Goal: Find specific page/section: Find specific page/section

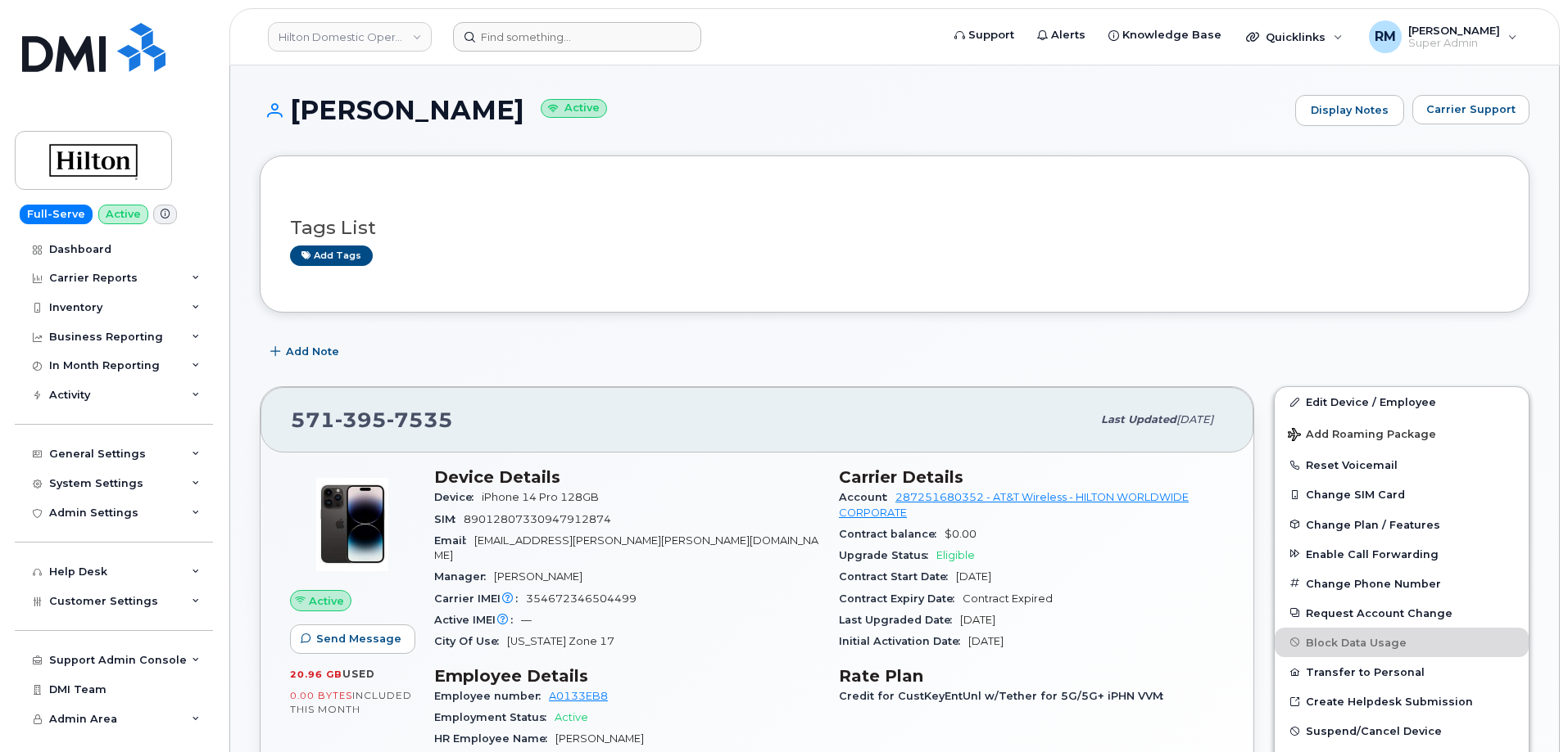
scroll to position [245, 0]
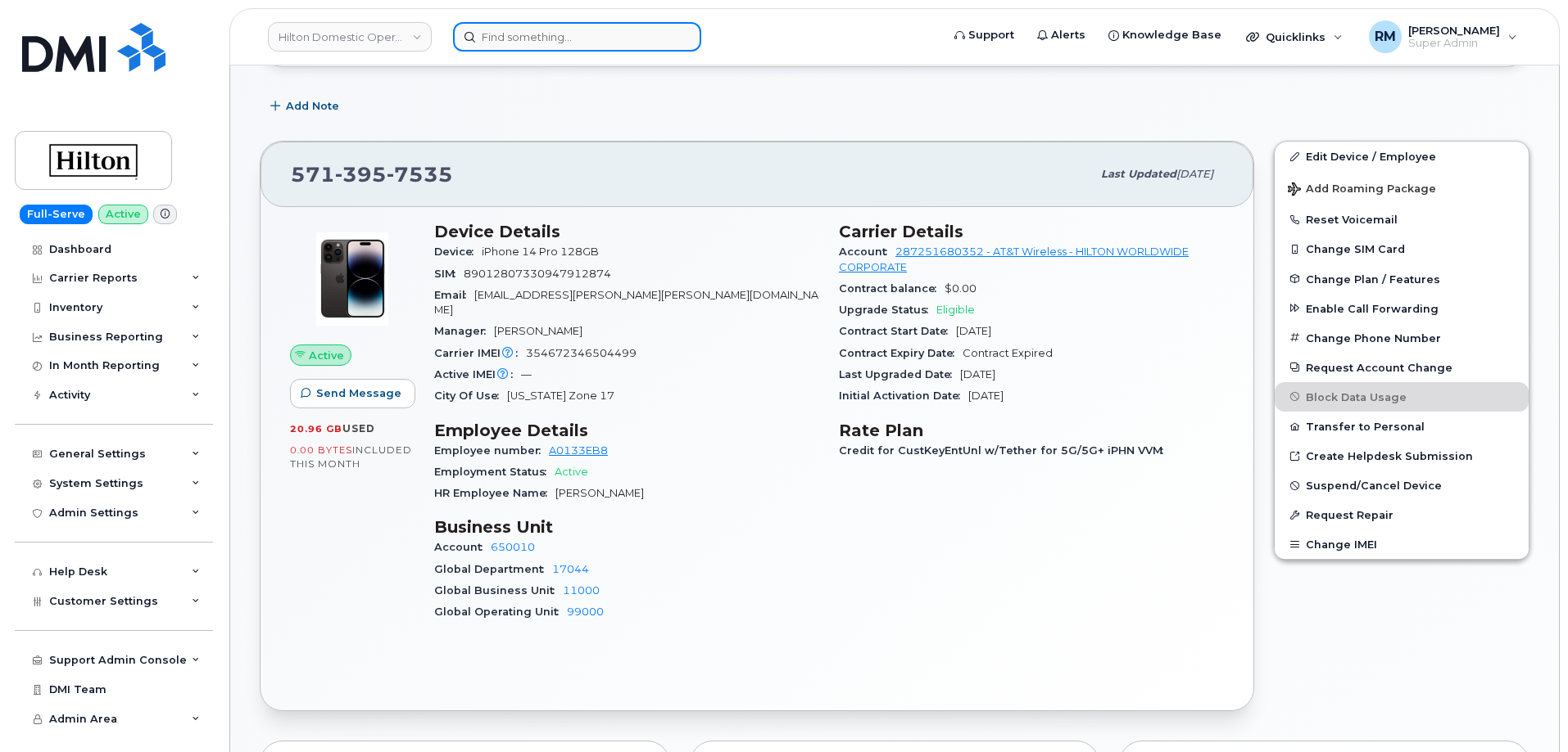
click at [556, 38] on input at bounding box center [577, 37] width 248 height 29
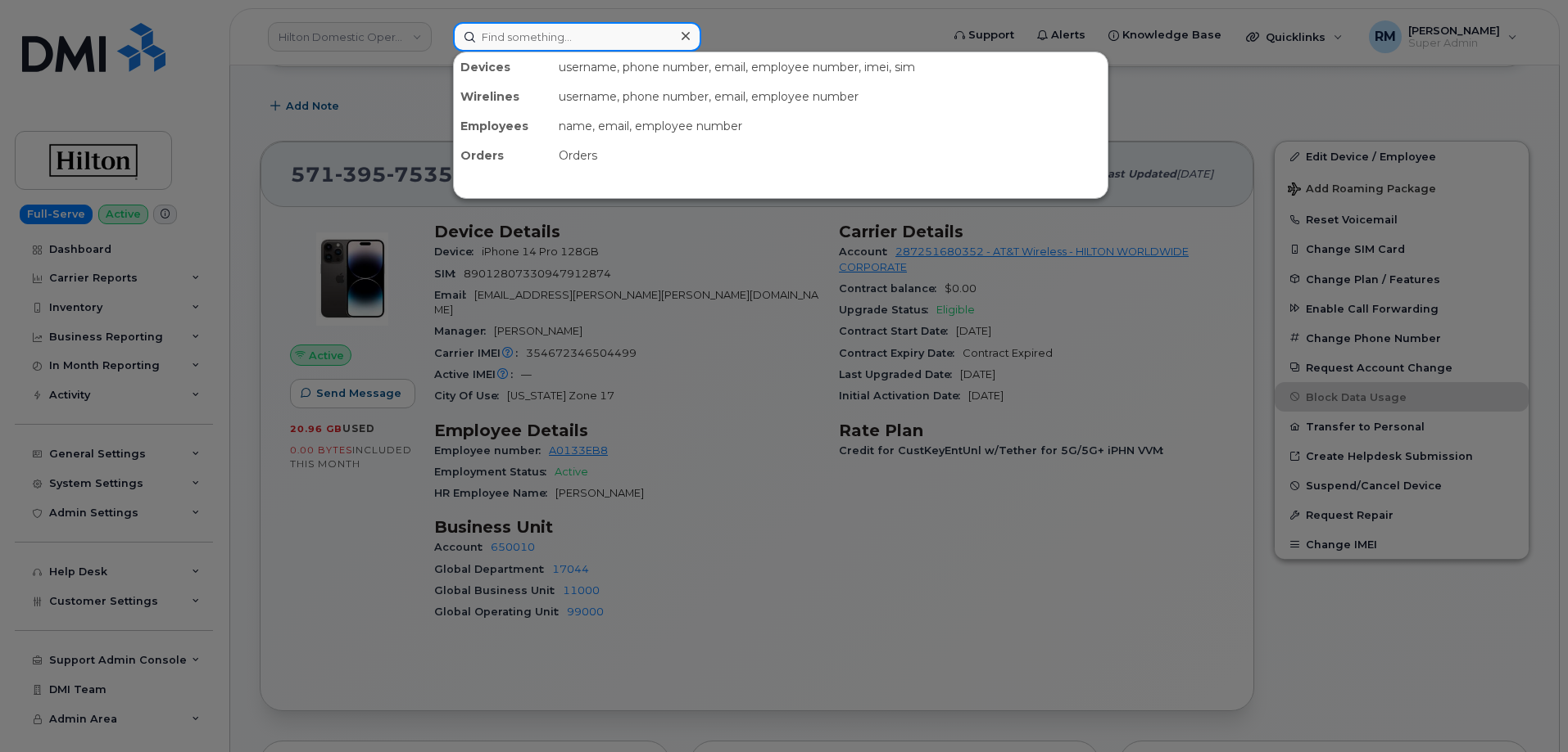
paste input "563-468-0979"
type input "563-468-0979"
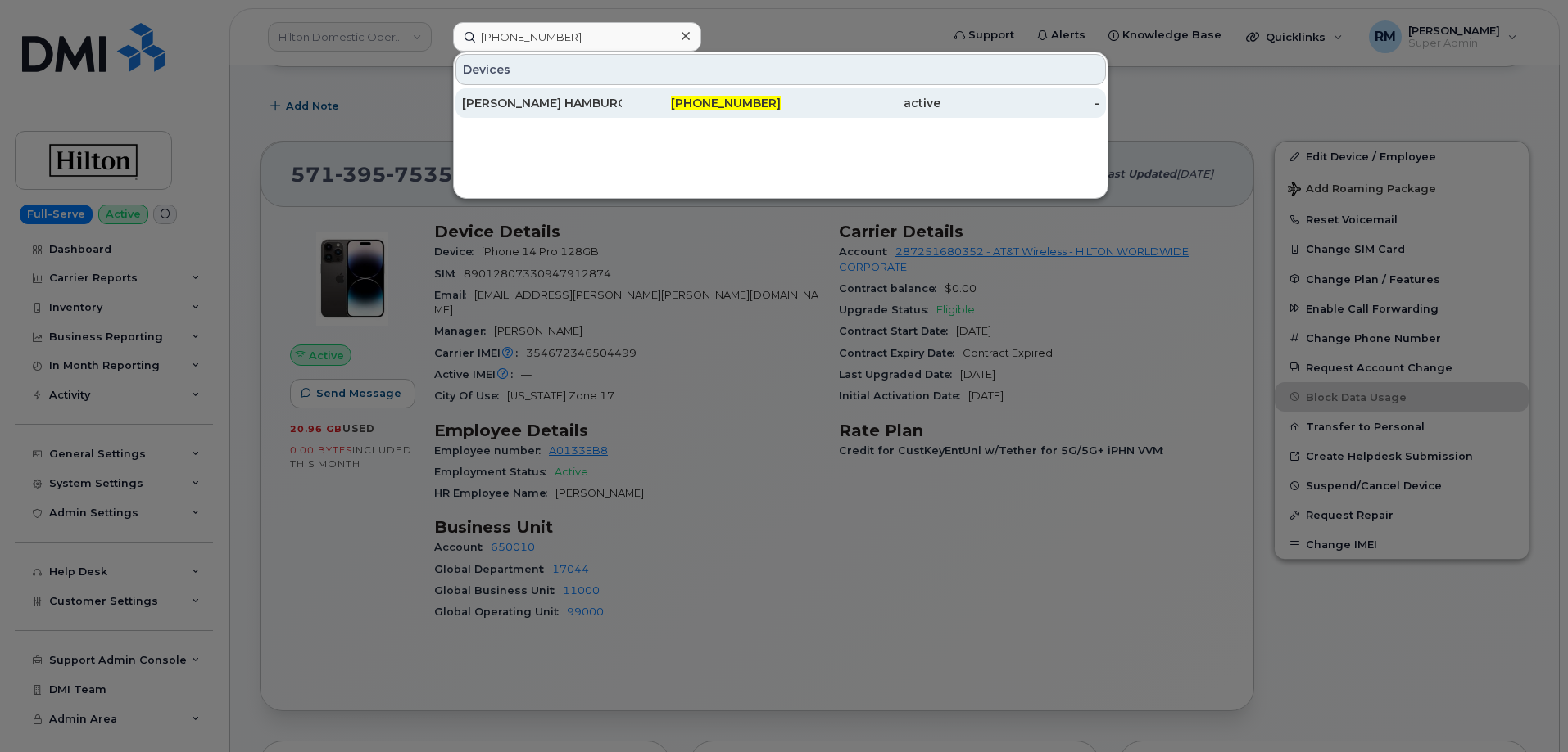
click at [541, 101] on div "TANNER HAMBURG" at bounding box center [541, 103] width 160 height 16
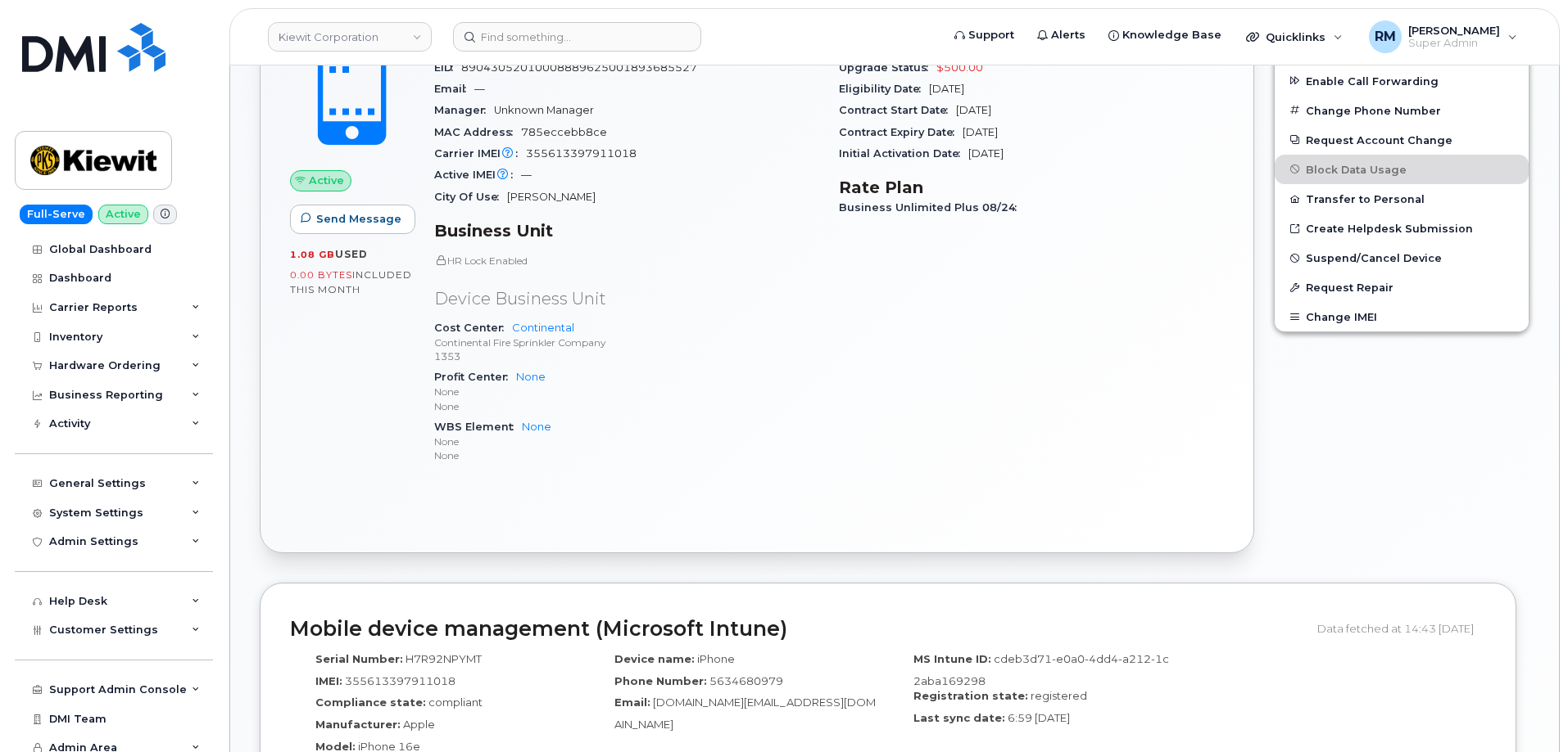
scroll to position [491, 0]
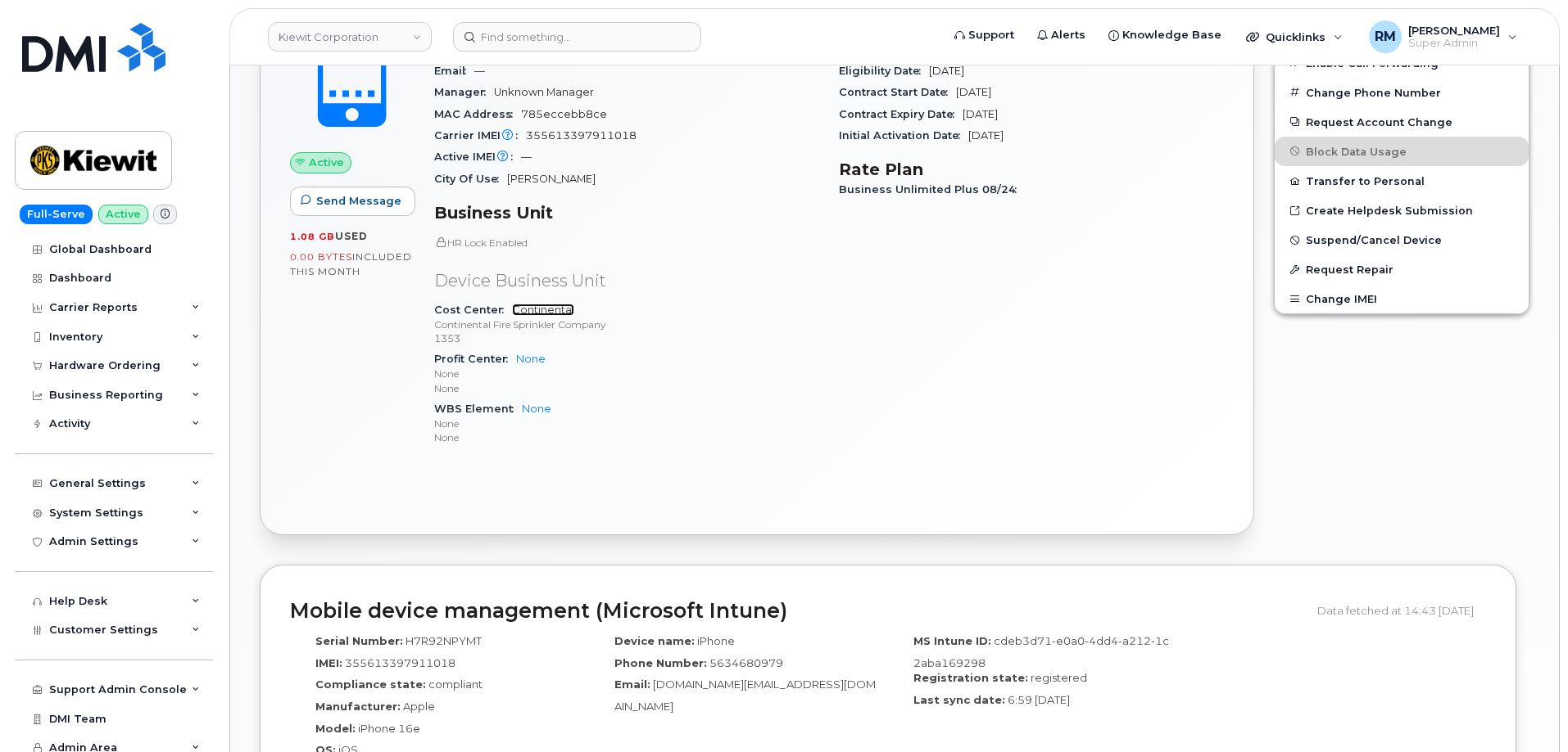
click at [544, 303] on link "Continental" at bounding box center [543, 309] width 62 height 13
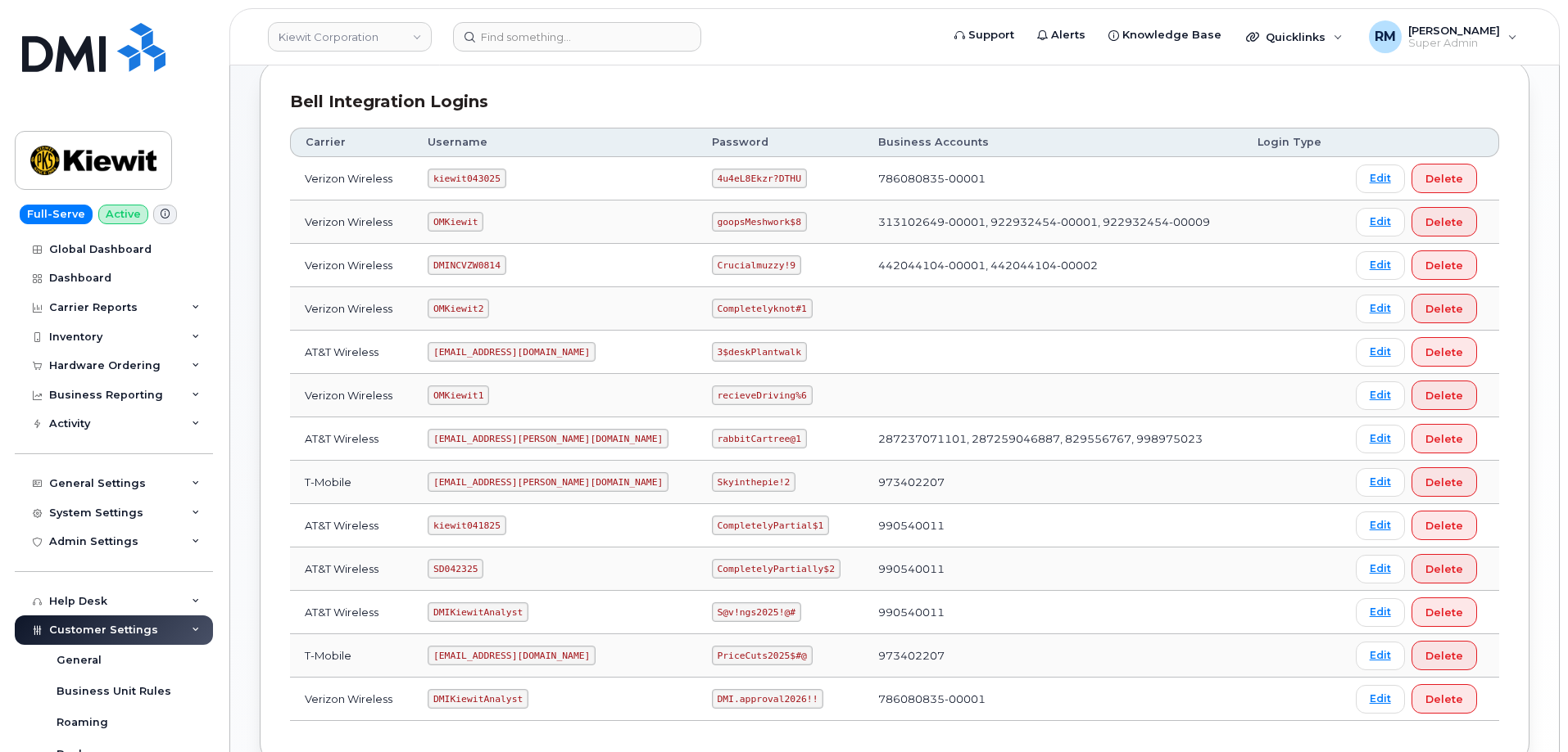
scroll to position [245, 0]
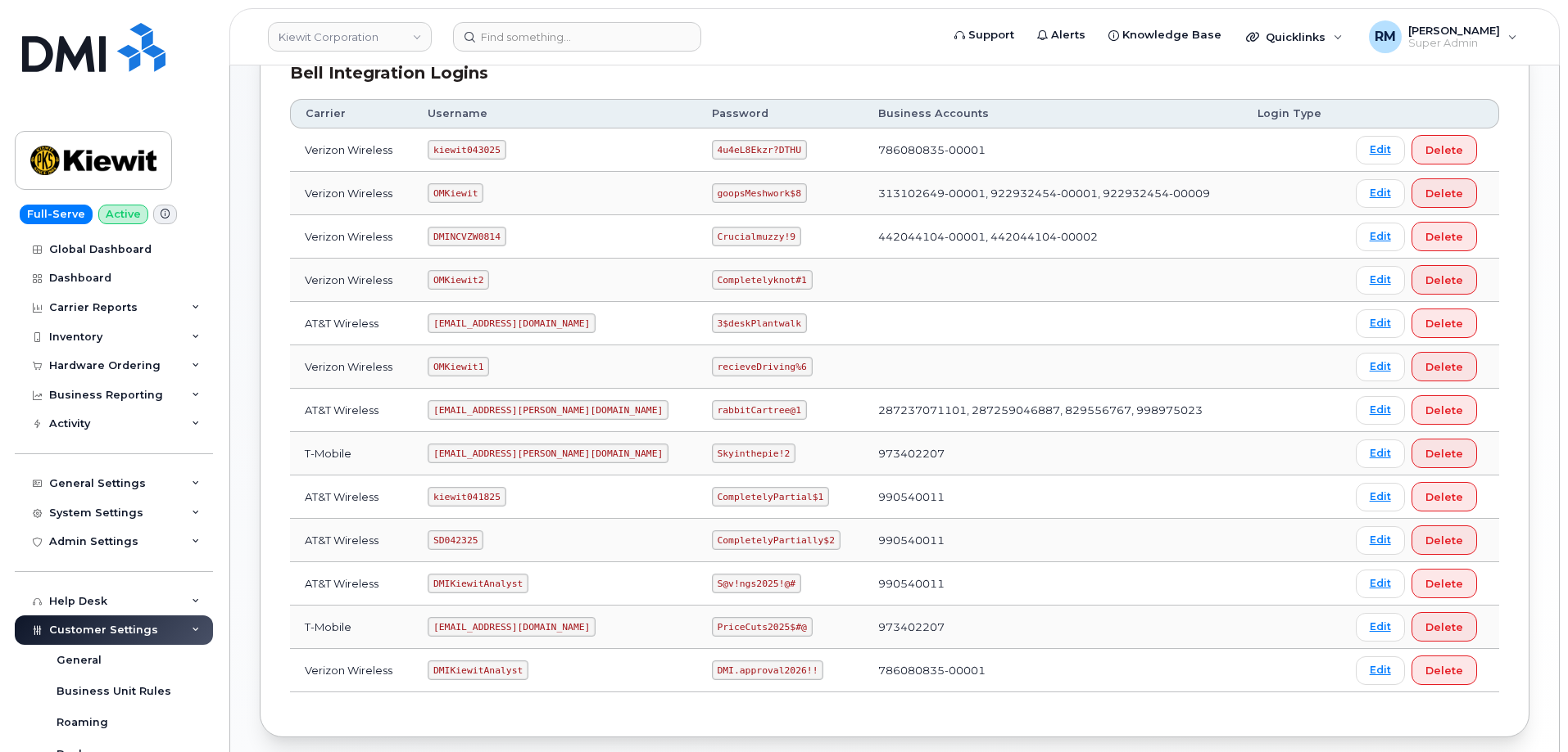
click at [457, 544] on code "SD042325" at bounding box center [455, 540] width 55 height 19
copy code "SD042325"
drag, startPoint x: 663, startPoint y: 541, endPoint x: 777, endPoint y: 539, distance: 114.0
click at [777, 539] on code "CompletelyPartially$2" at bounding box center [776, 540] width 129 height 19
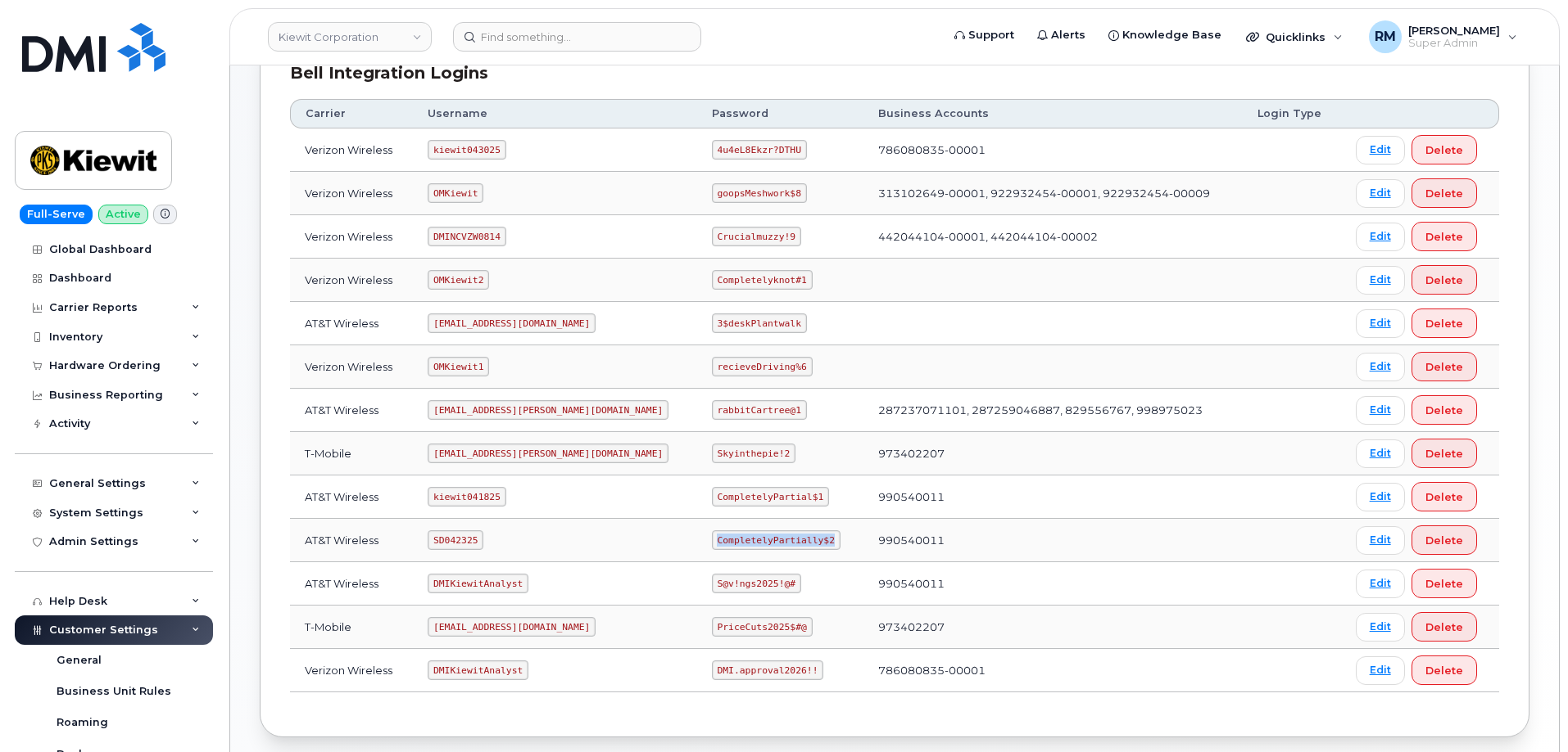
copy code "CompletelyPartially$2"
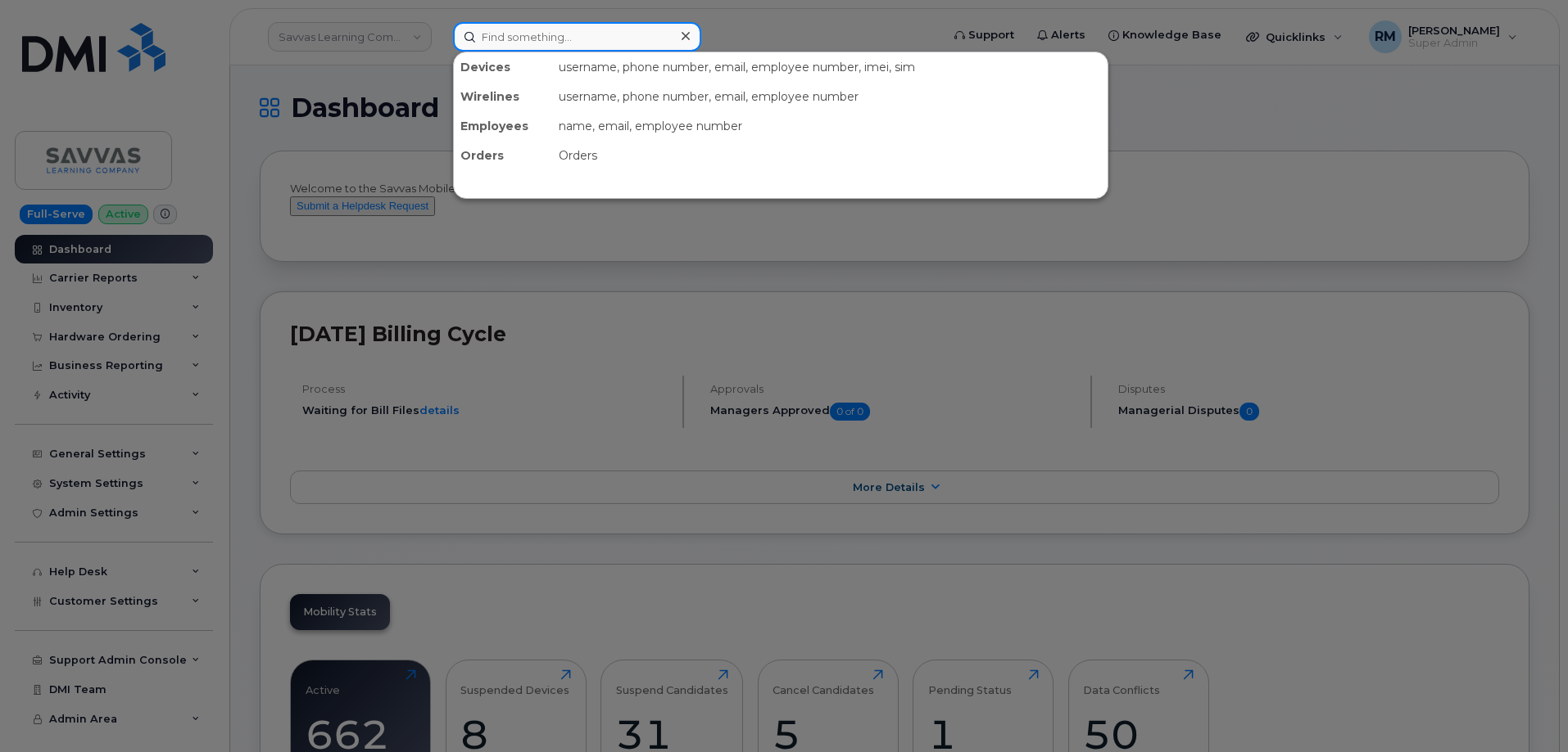
click at [502, 50] on input at bounding box center [577, 37] width 248 height 29
paste input "[PHONE_NUMBER]"
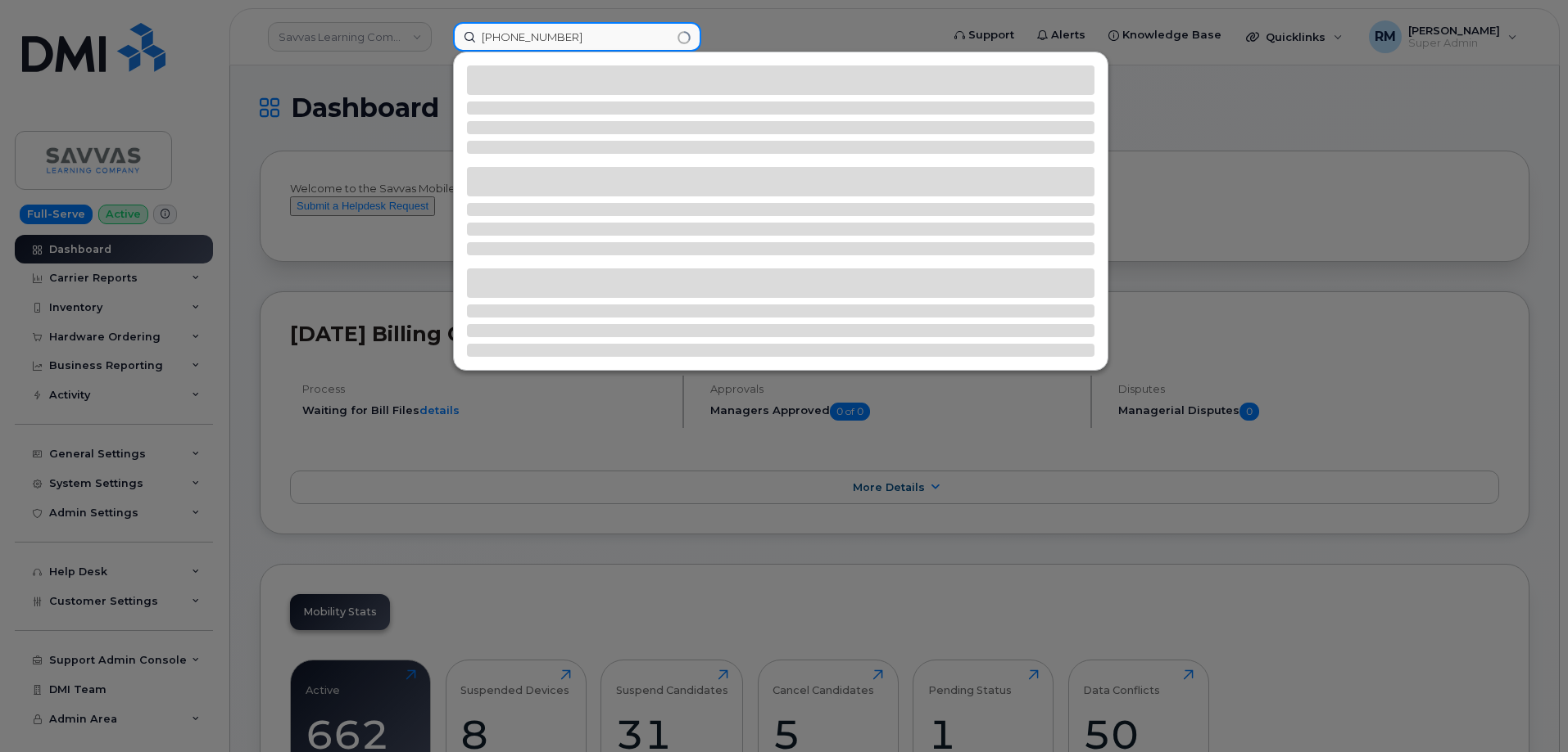
type input "346-825-5846"
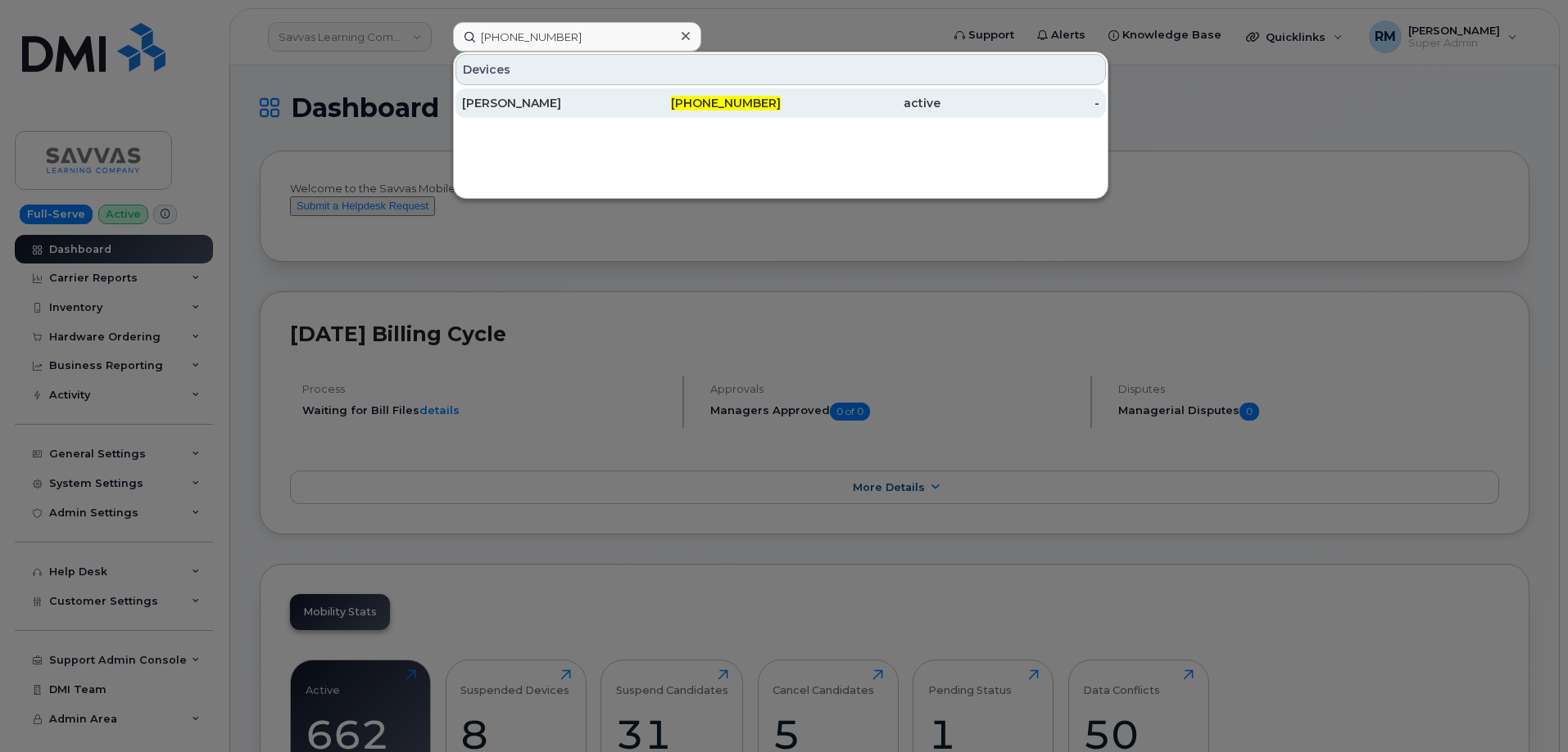
click at [556, 104] on div "DANIELLE KERR" at bounding box center [541, 103] width 160 height 16
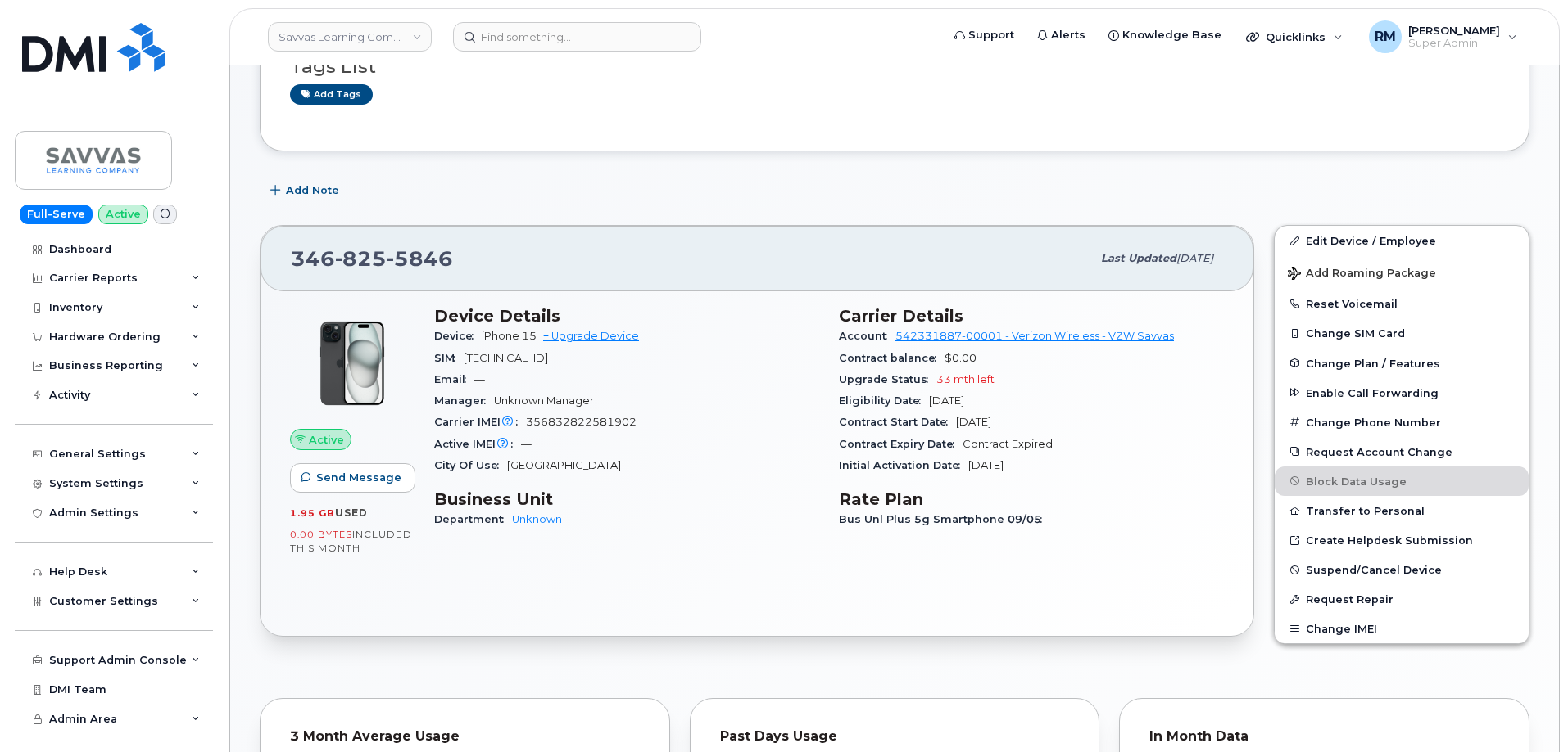
scroll to position [164, 0]
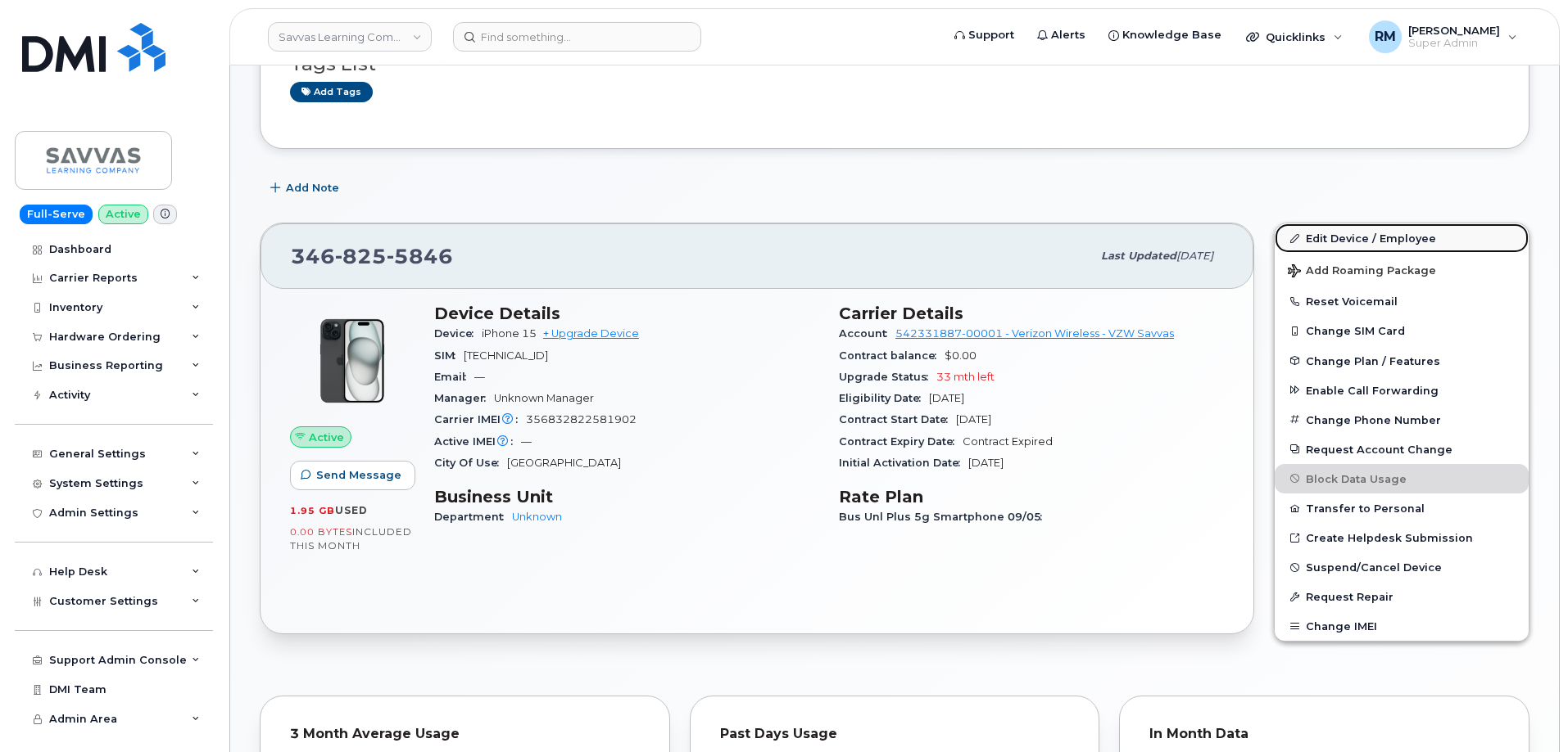
click at [1335, 235] on link "Edit Device / Employee" at bounding box center [1401, 238] width 254 height 29
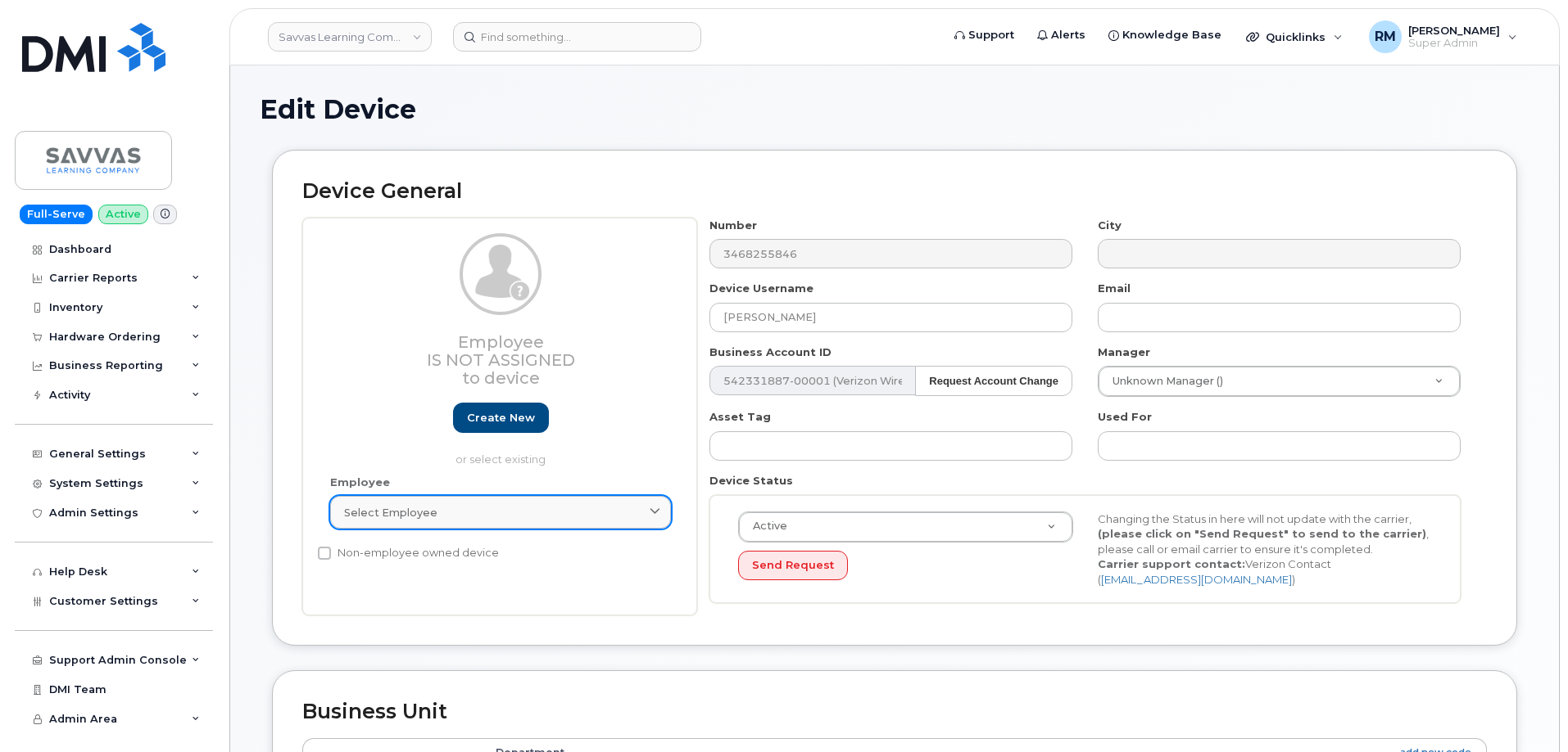
click at [438, 504] on link "Select employee" at bounding box center [499, 513] width 340 height 33
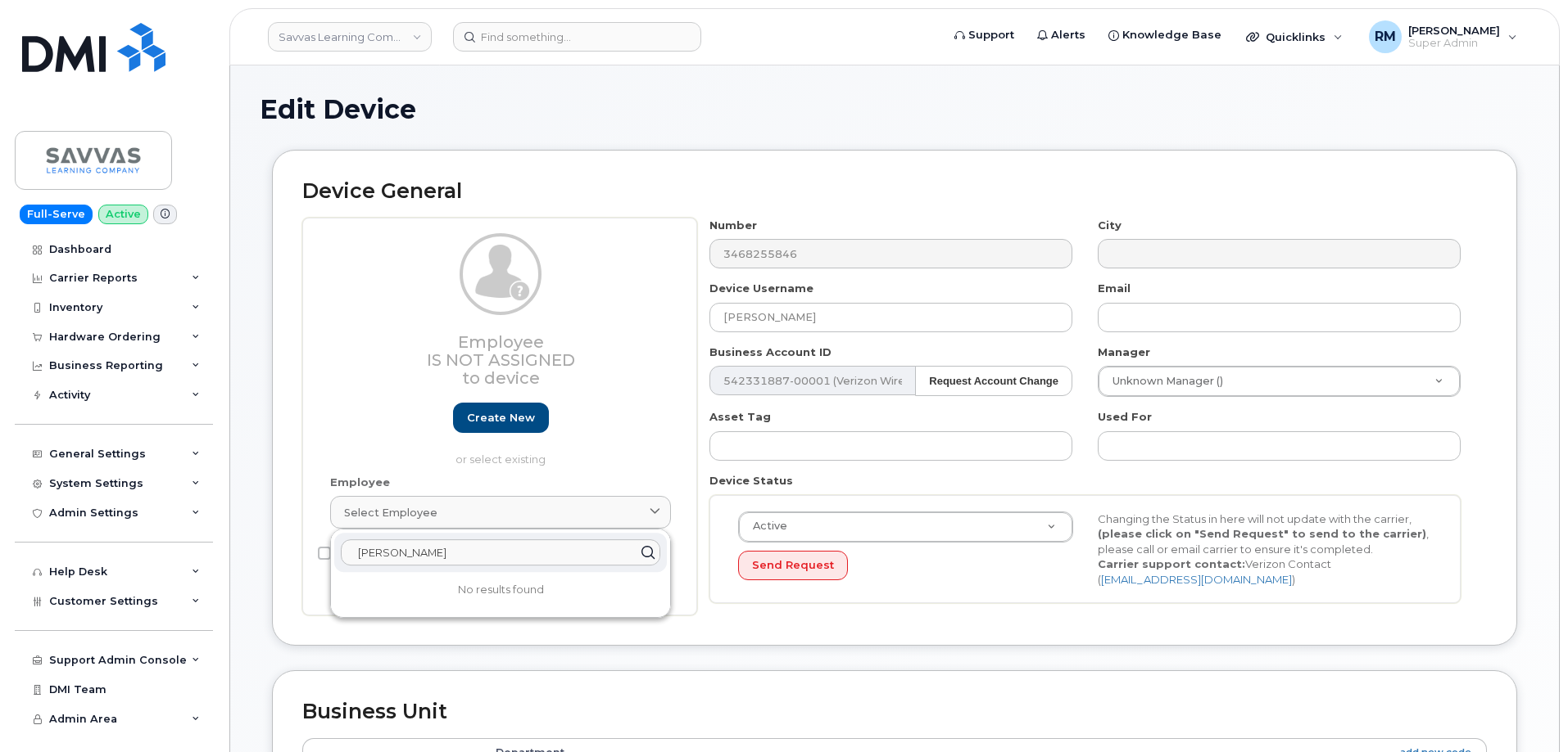
type input "danielle ke"
drag, startPoint x: 777, startPoint y: 181, endPoint x: 841, endPoint y: 113, distance: 93.4
click at [777, 180] on h2 "Device General" at bounding box center [895, 192] width 1185 height 23
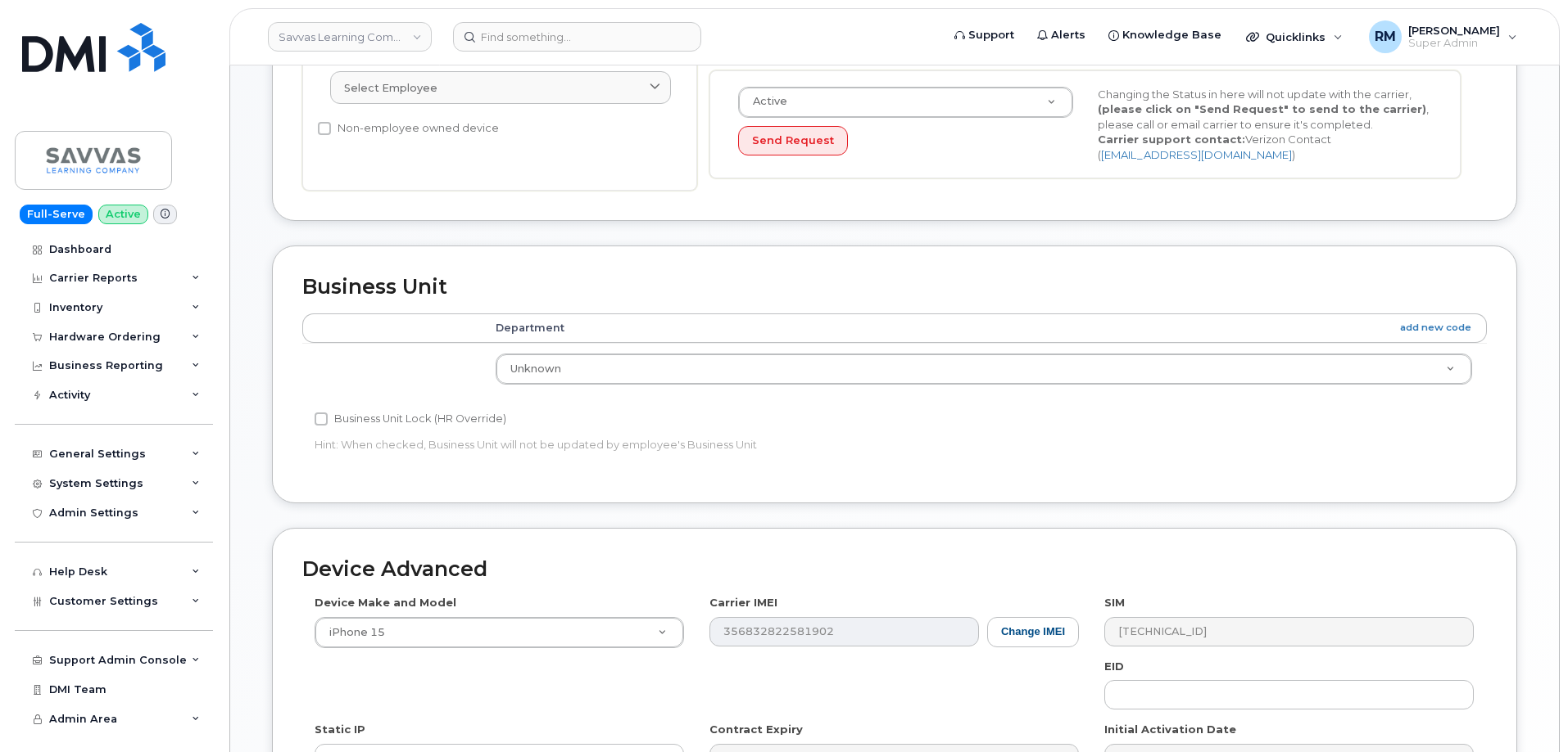
scroll to position [688, 0]
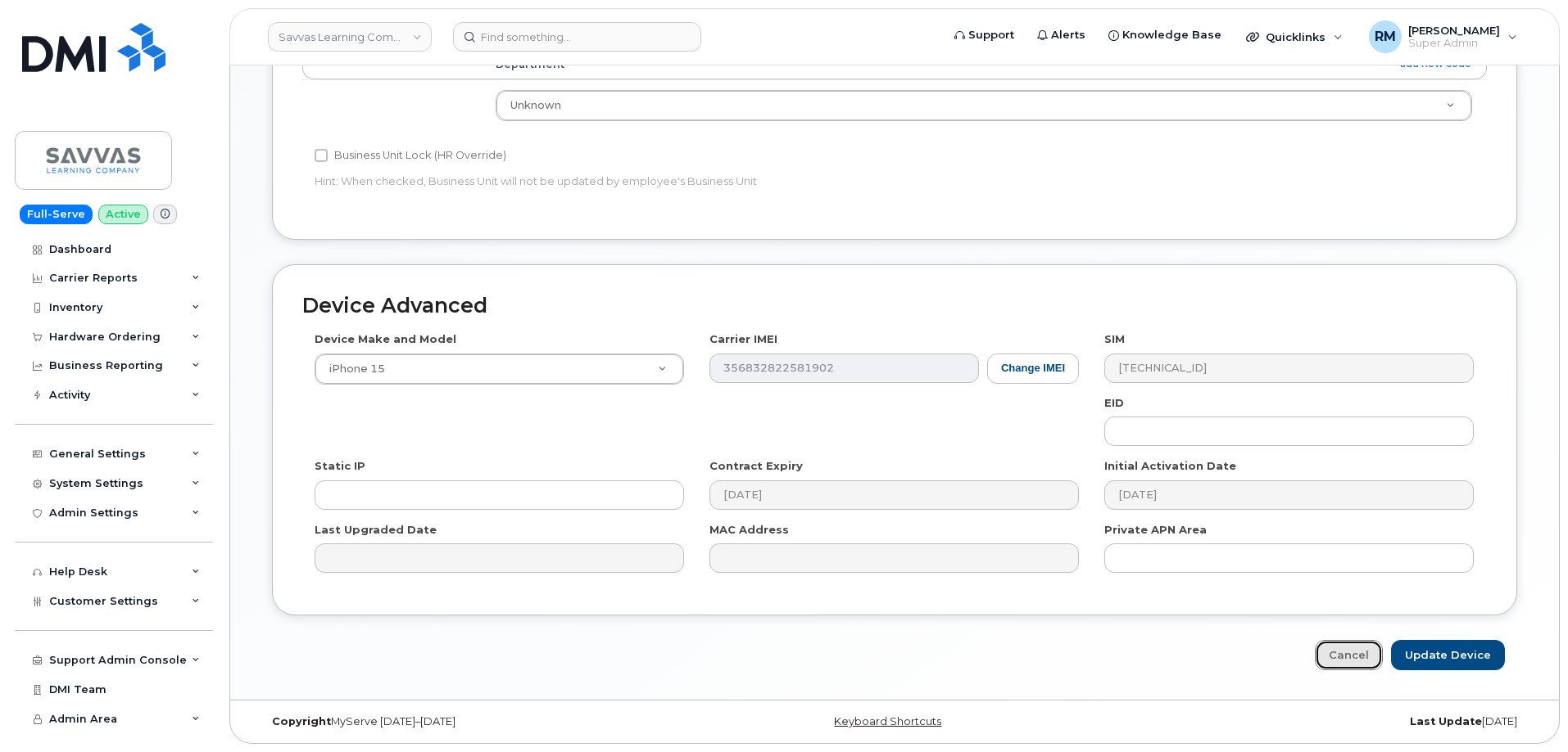
drag, startPoint x: 1358, startPoint y: 659, endPoint x: 1280, endPoint y: 672, distance: 79.1
click at [1358, 658] on link "Cancel" at bounding box center [1349, 655] width 68 height 30
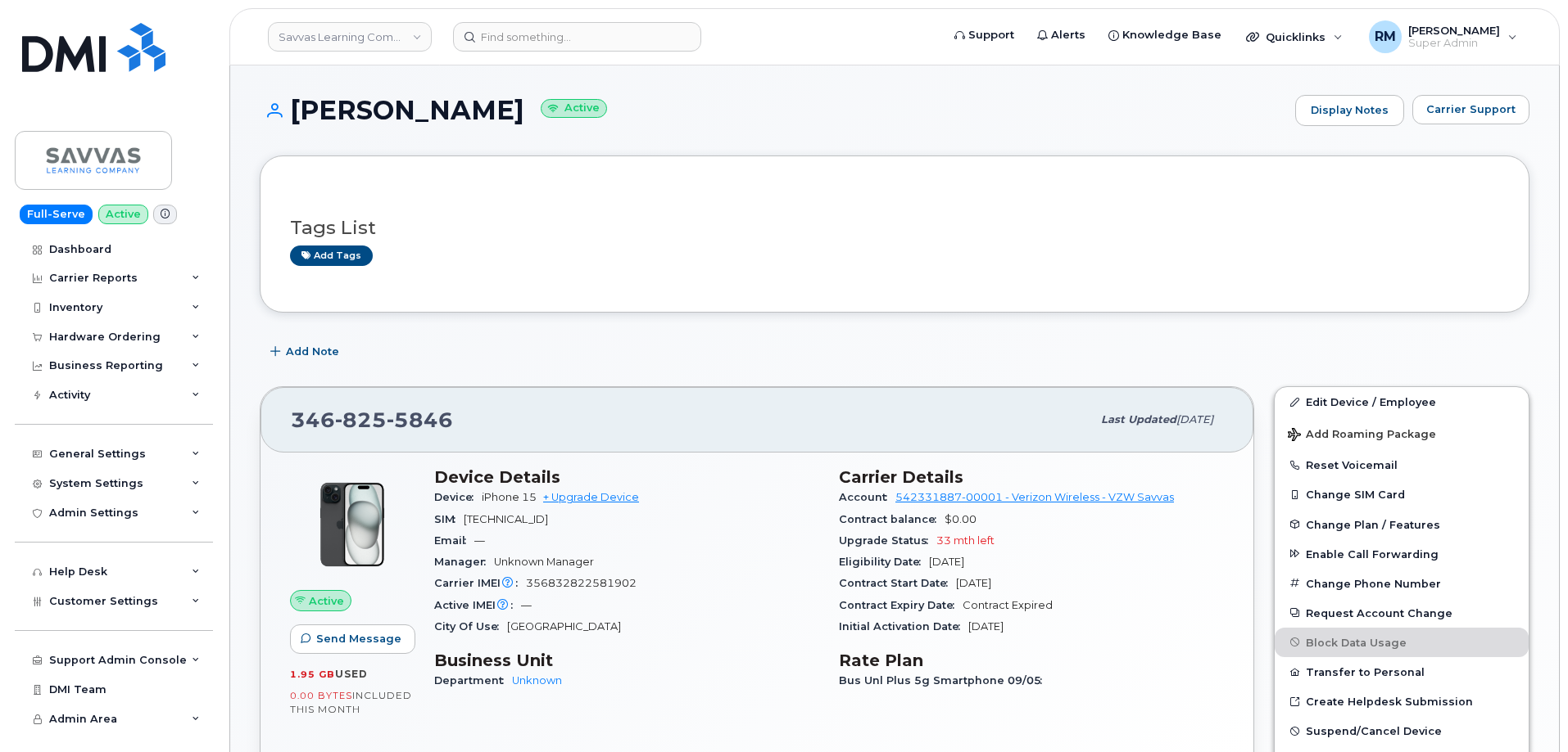
click at [488, 219] on h3 "Tags List" at bounding box center [894, 228] width 1209 height 20
click at [589, 44] on input at bounding box center [577, 37] width 248 height 29
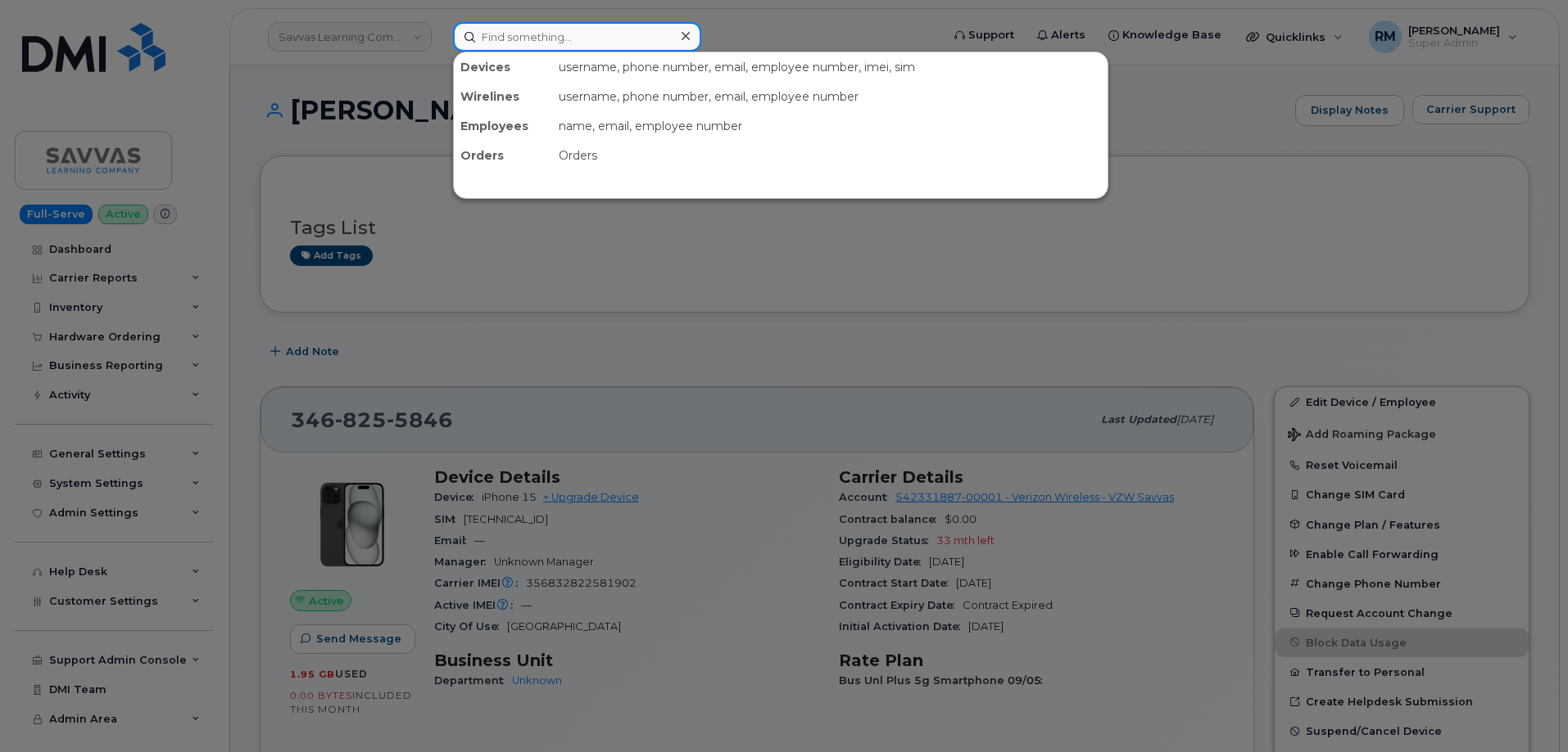
paste input "300180"
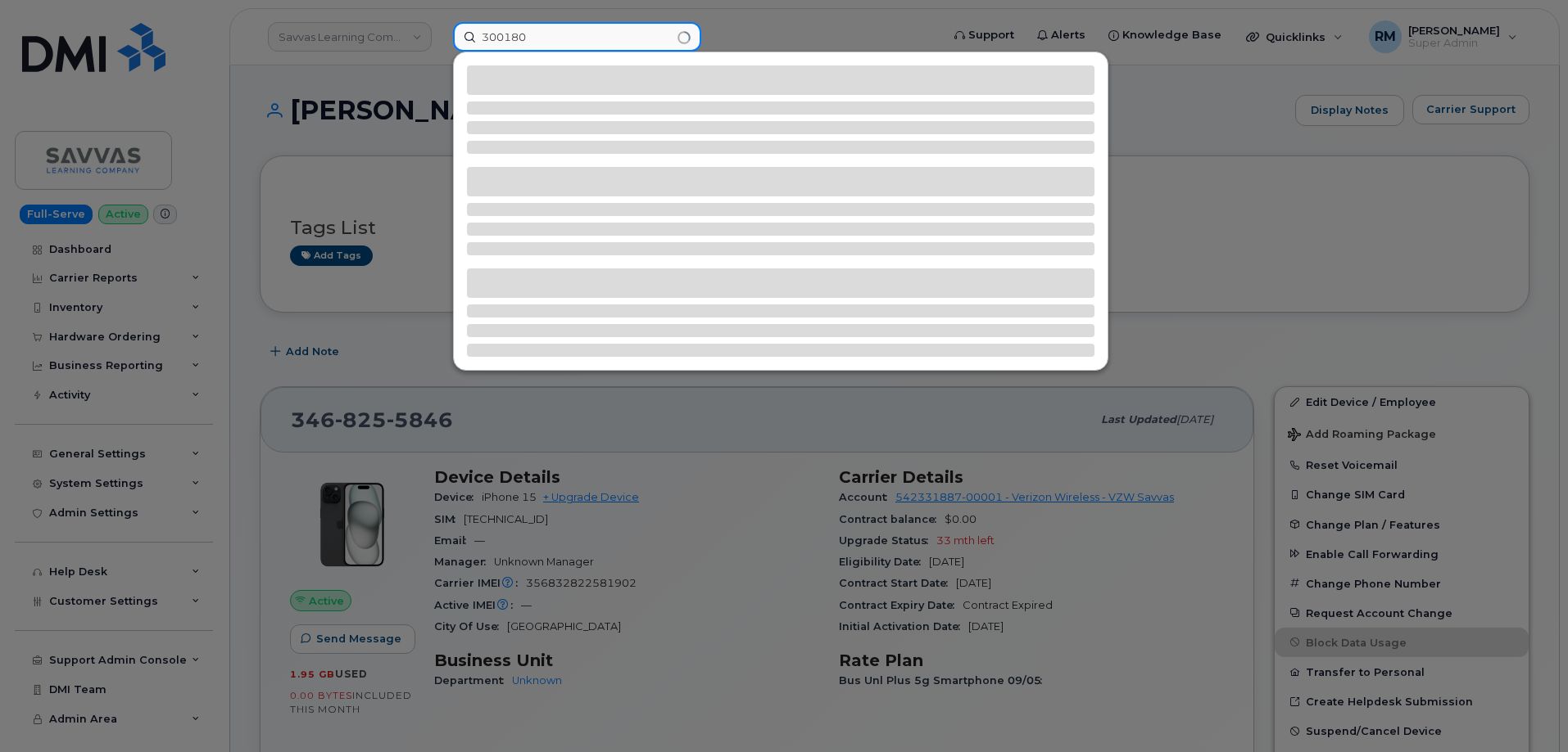
type input "300180"
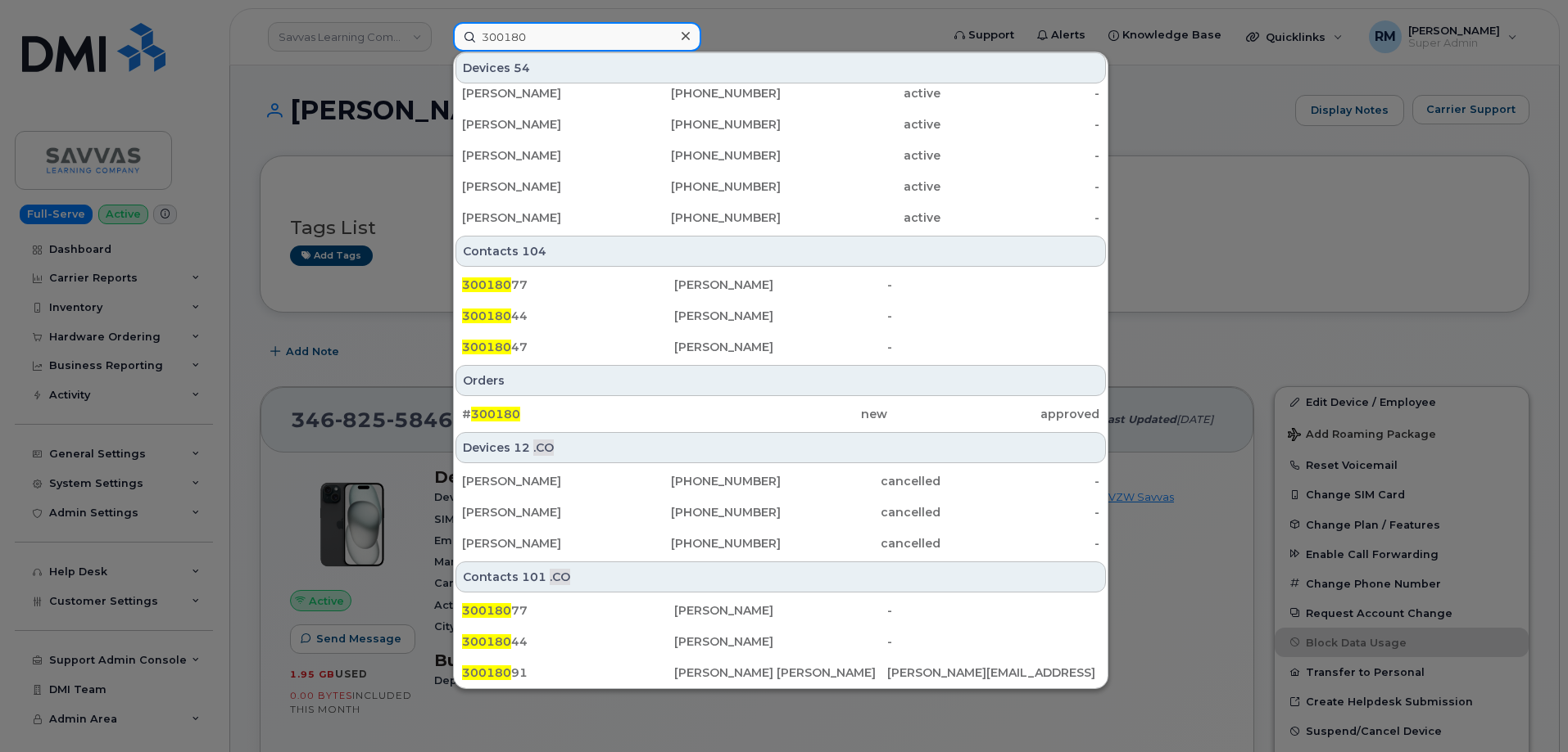
scroll to position [478, 0]
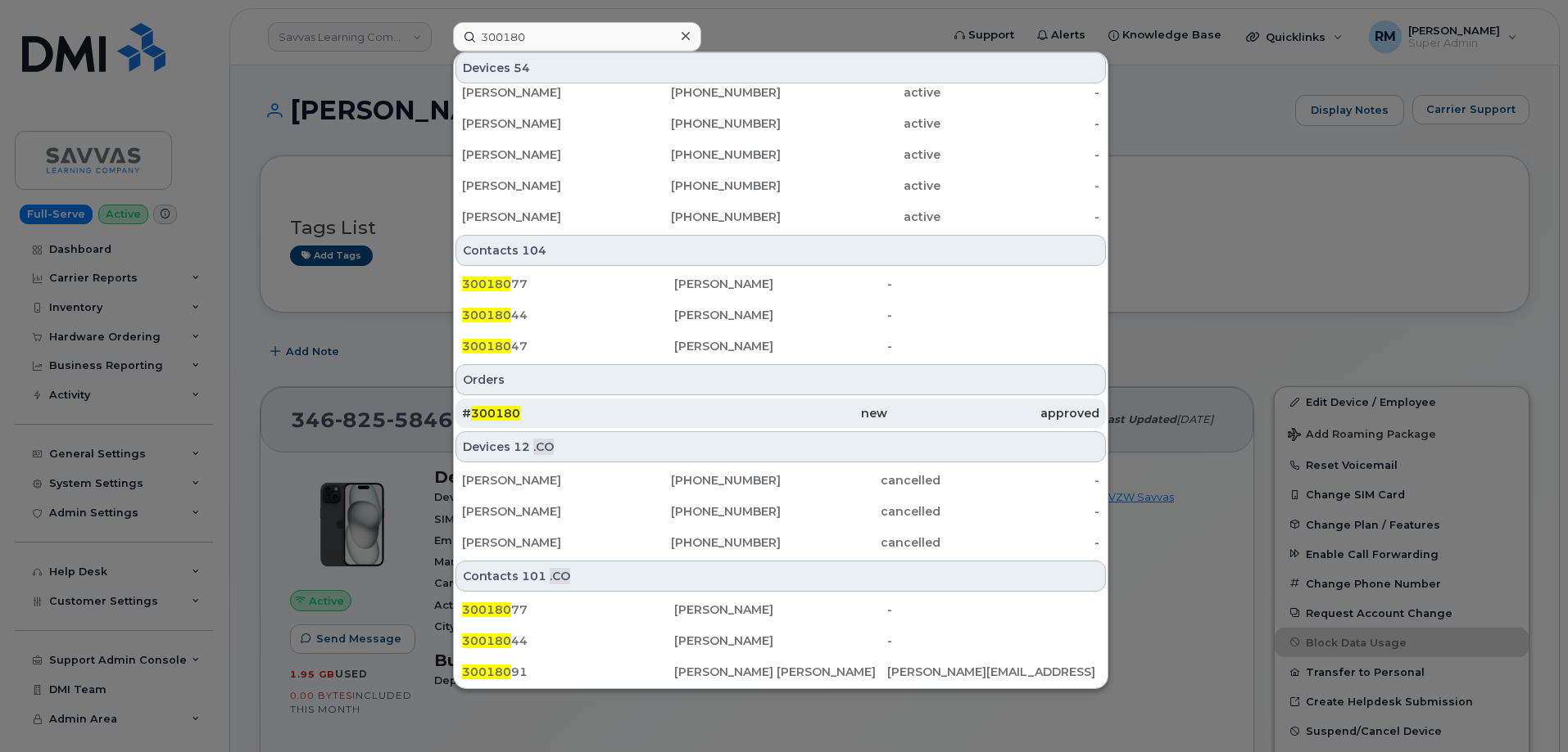
click at [494, 417] on span "300180" at bounding box center [496, 413] width 49 height 15
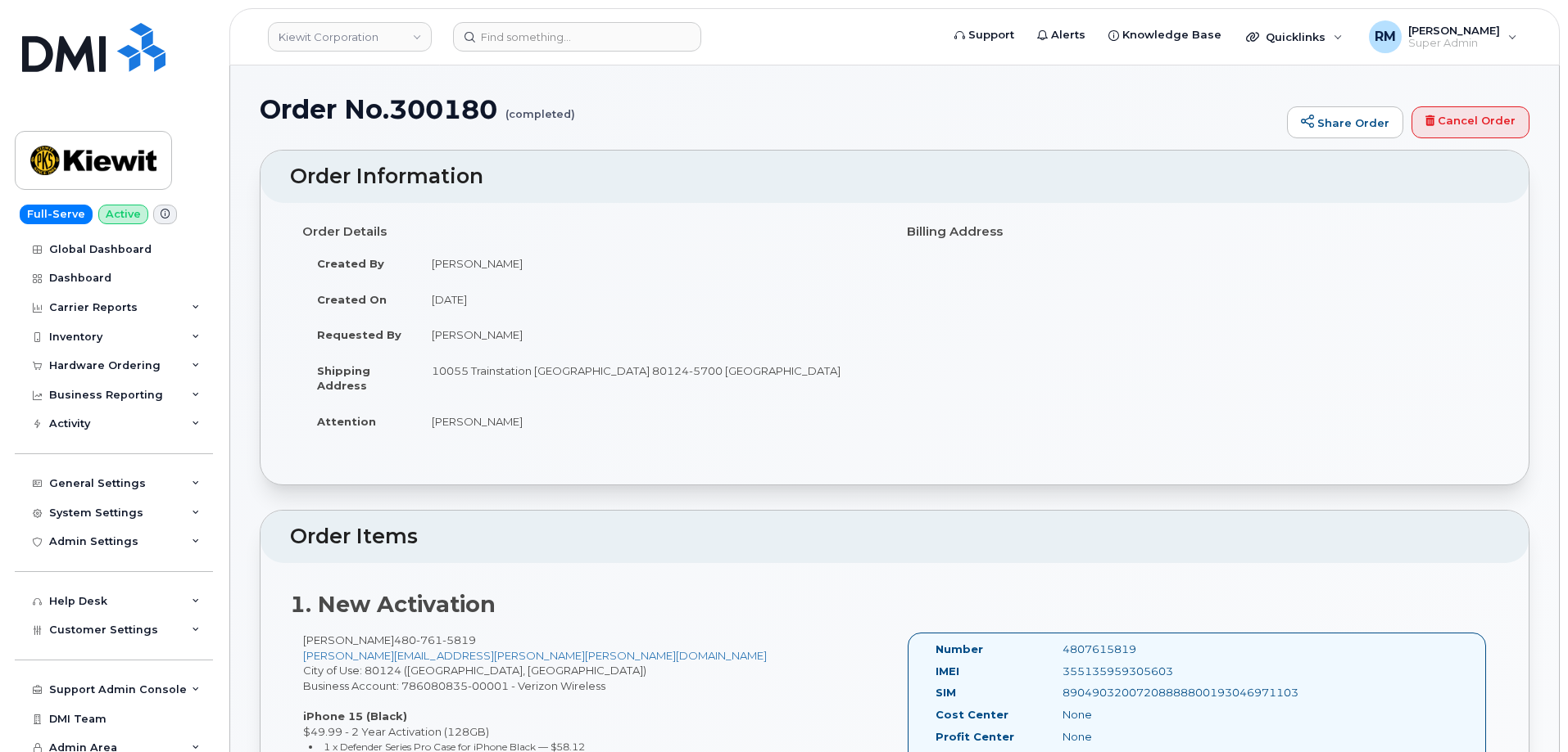
click at [427, 422] on td "Tiffany Johnston" at bounding box center [650, 421] width 465 height 36
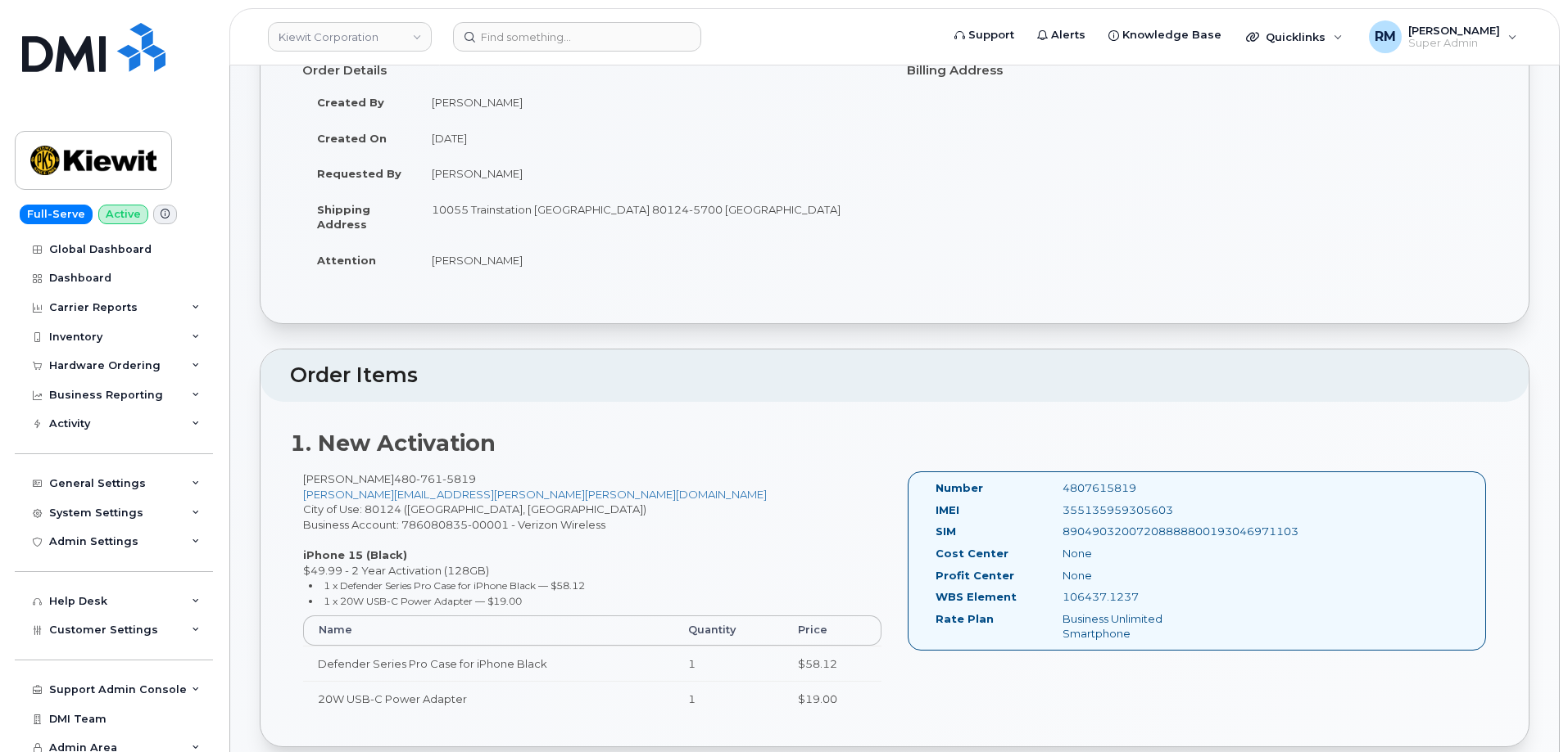
scroll to position [164, 0]
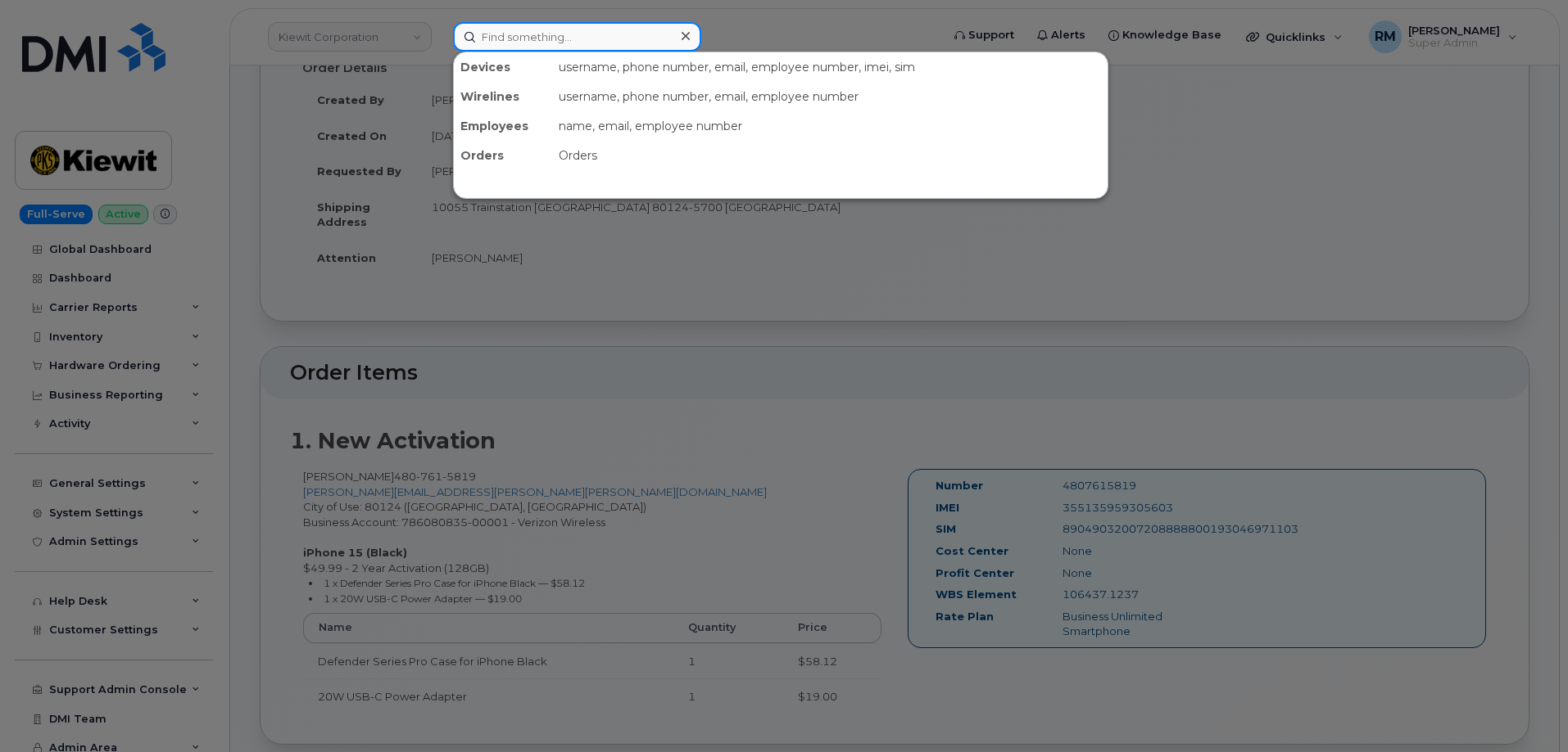
click at [604, 33] on input at bounding box center [577, 37] width 248 height 29
paste input "7737206379"
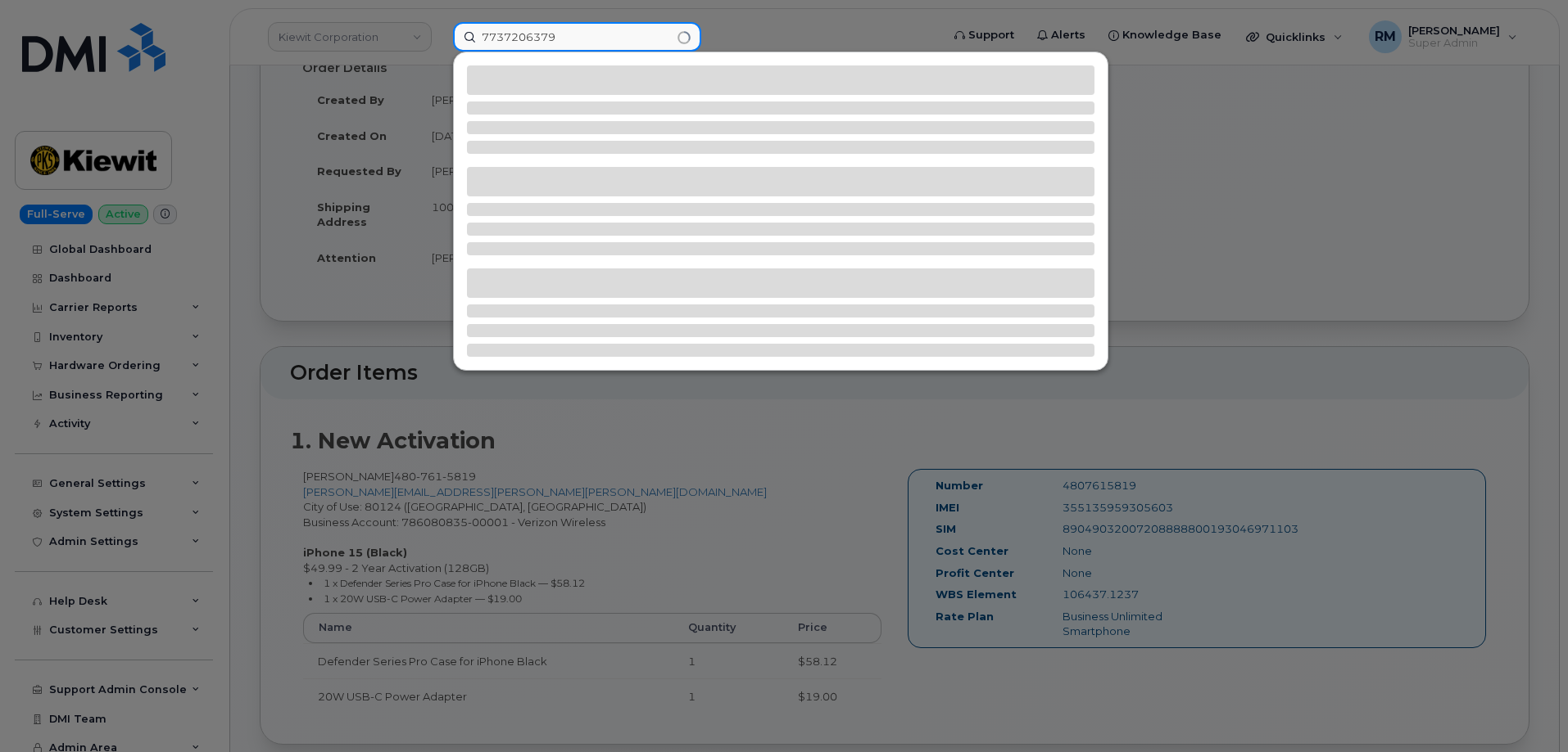
type input "7737206379"
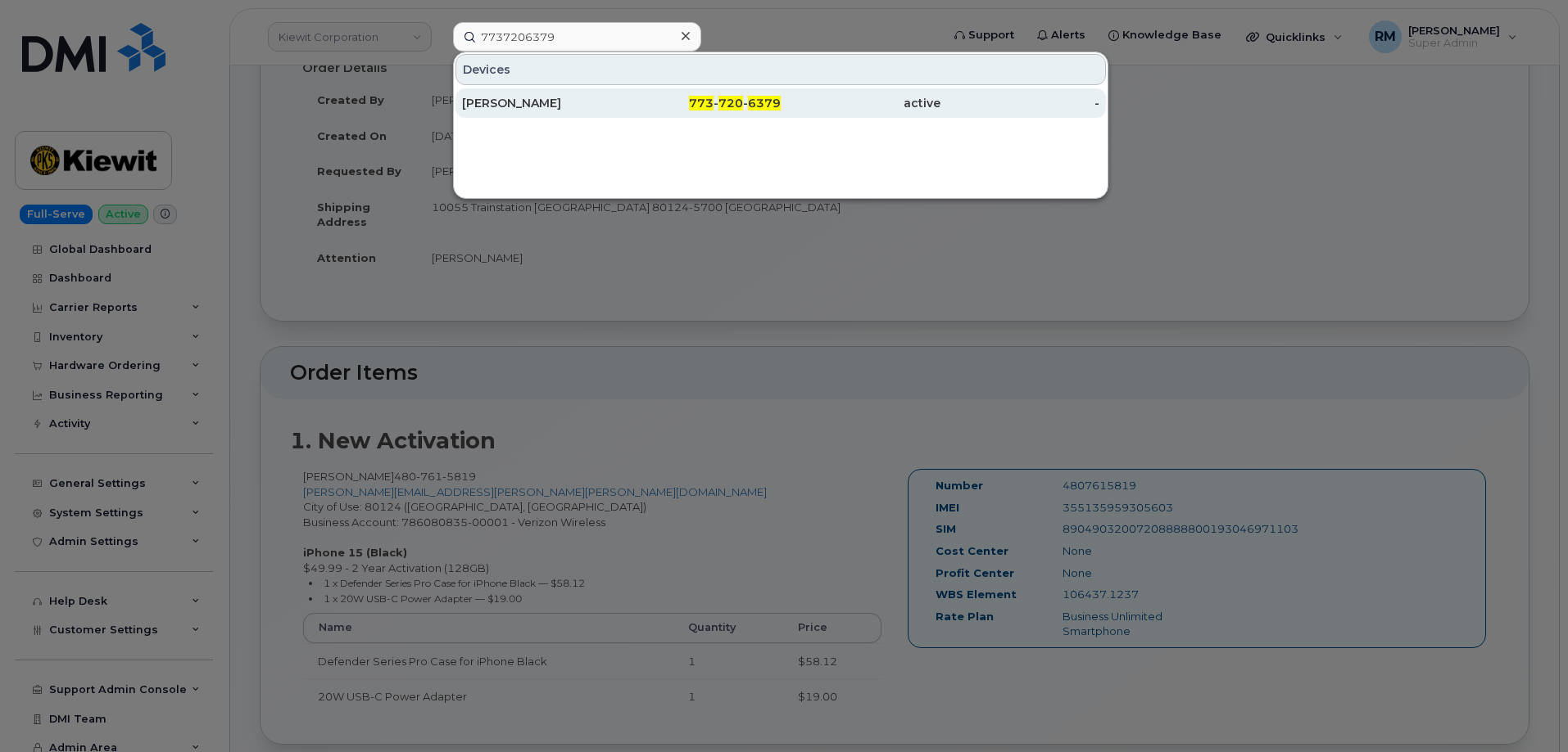
click at [538, 98] on div "[PERSON_NAME]" at bounding box center [541, 103] width 160 height 16
